Goal: Task Accomplishment & Management: Complete application form

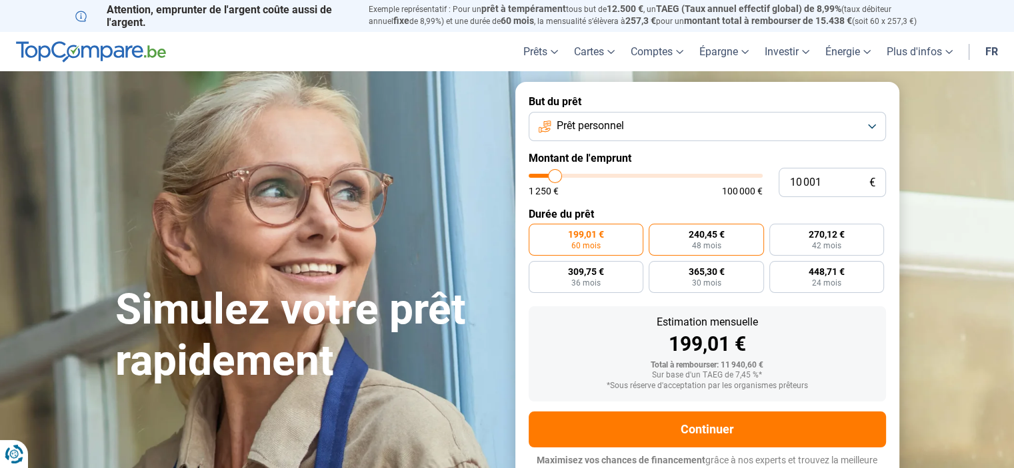
click at [722, 245] on label "240,45 € 48 mois" at bounding box center [705, 240] width 115 height 32
click at [657, 233] on input "240,45 € 48 mois" at bounding box center [652, 228] width 9 height 9
radio input "true"
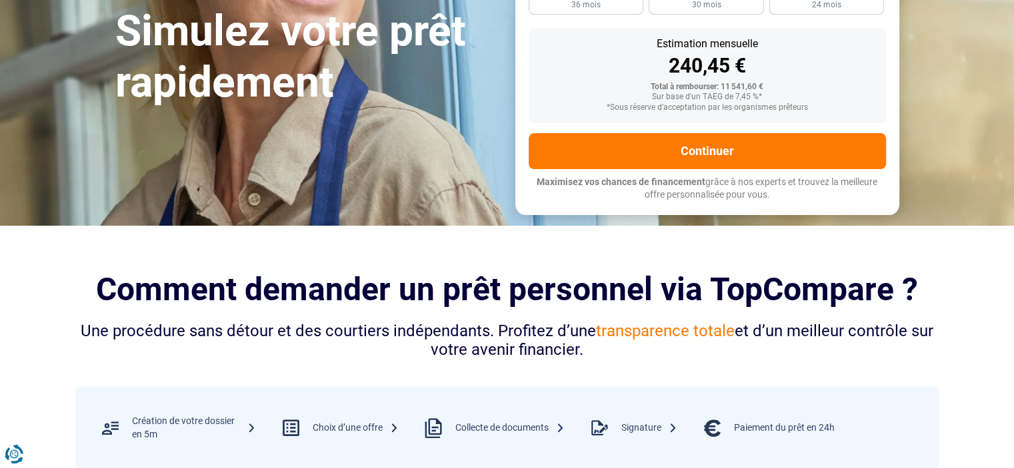
scroll to position [279, 0]
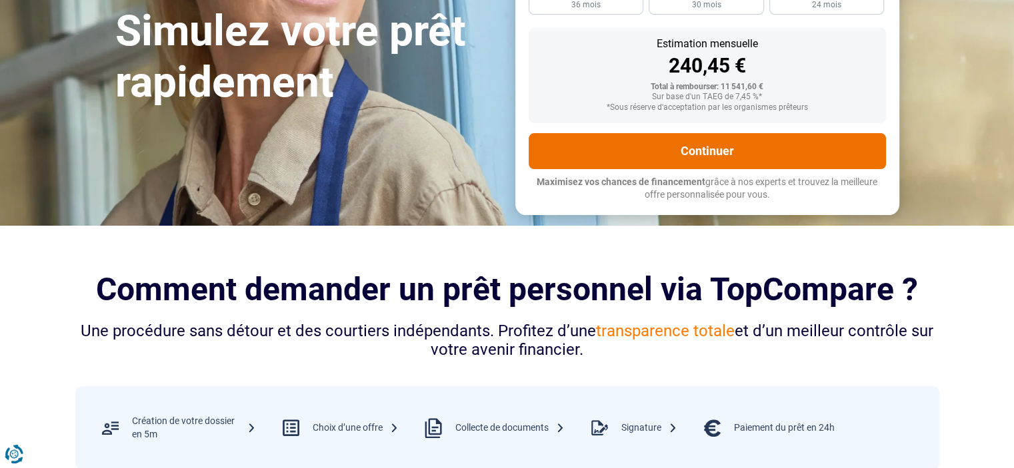
click at [713, 147] on button "Continuer" at bounding box center [706, 151] width 357 height 36
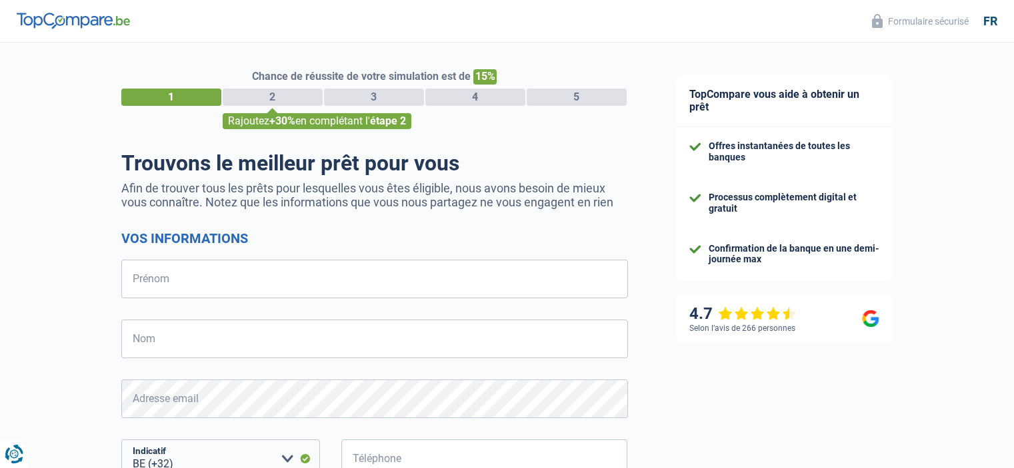
select select "32"
